Goal: Task Accomplishment & Management: Manage account settings

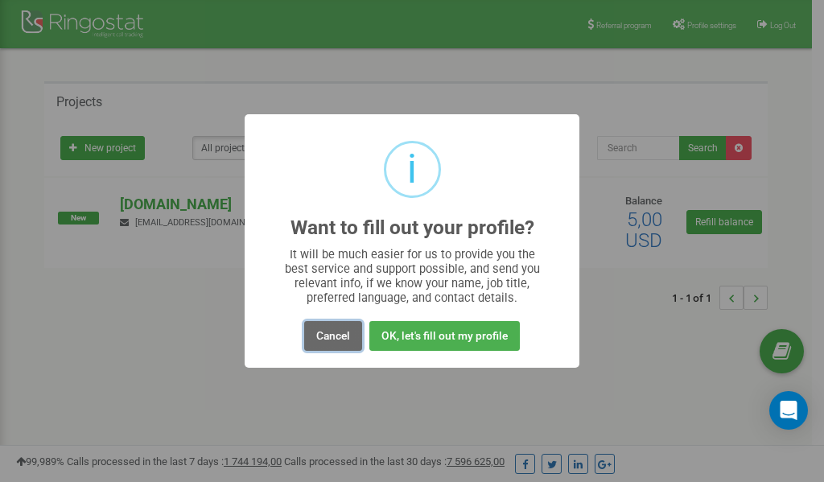
click at [343, 335] on button "Cancel" at bounding box center [333, 336] width 58 height 30
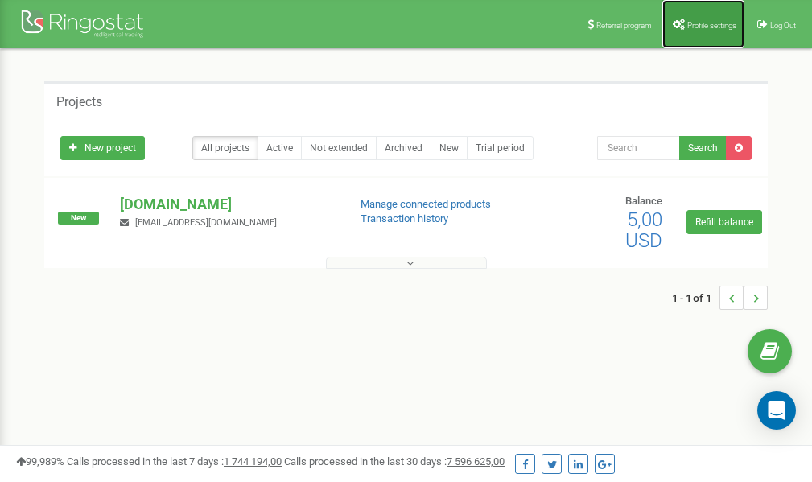
click at [705, 24] on span "Profile settings" at bounding box center [711, 25] width 49 height 9
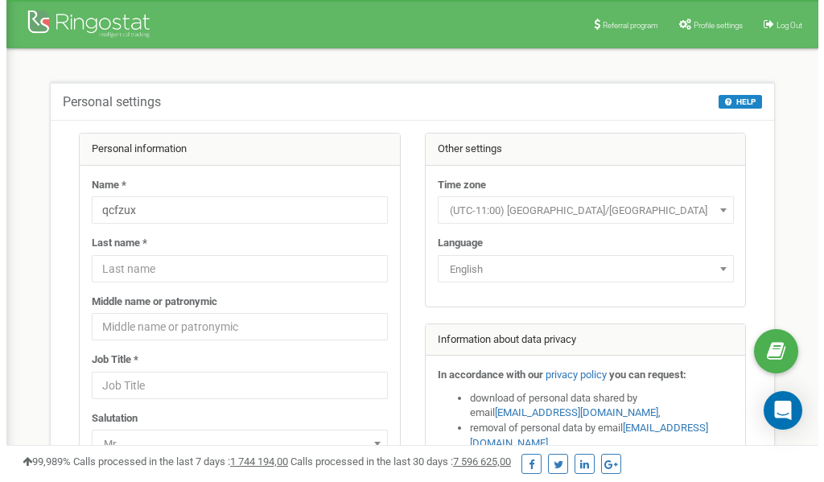
scroll to position [80, 0]
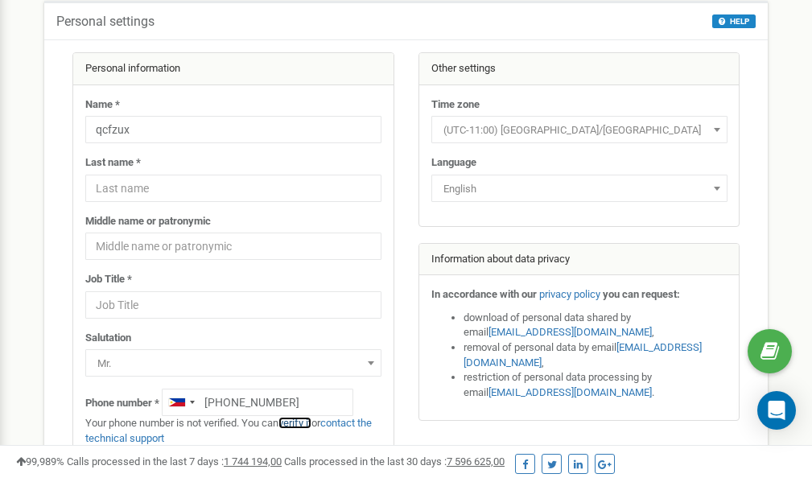
click at [303, 423] on link "verify it" at bounding box center [294, 423] width 33 height 12
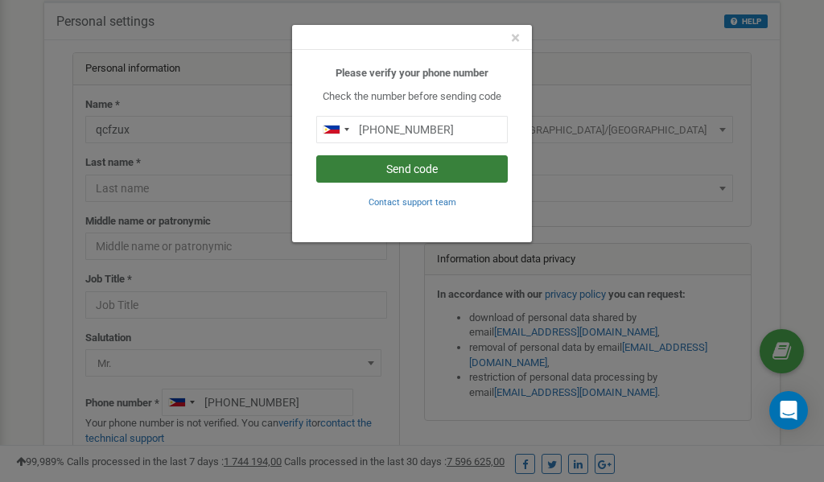
click at [446, 172] on button "Send code" at bounding box center [412, 168] width 192 height 27
